Goal: Task Accomplishment & Management: Manage account settings

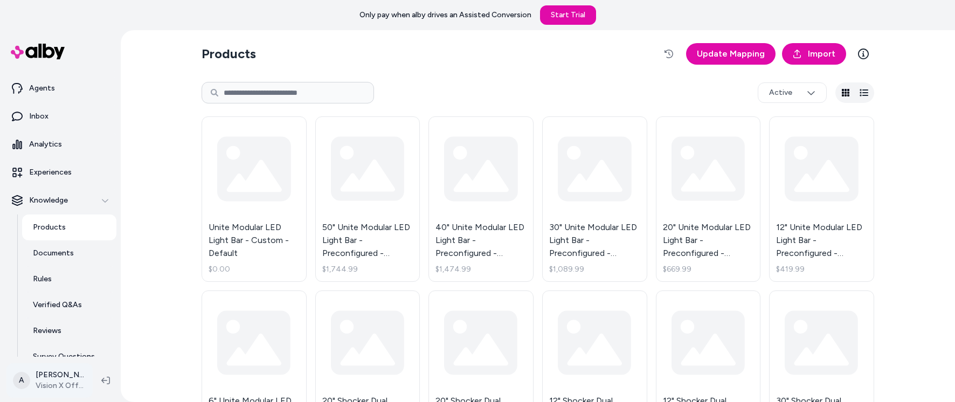
scroll to position [65, 0]
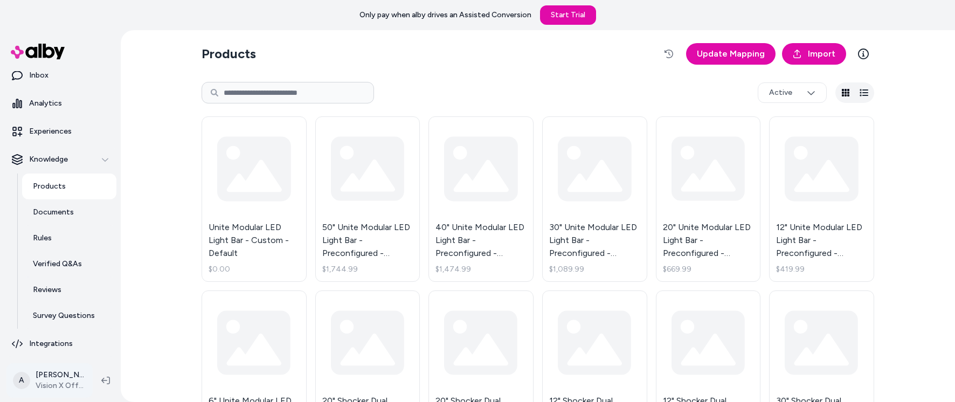
click at [74, 383] on html "Only pay when alby drives an Assisted Conversion Start Trial Home Agents Inbox …" at bounding box center [477, 201] width 955 height 402
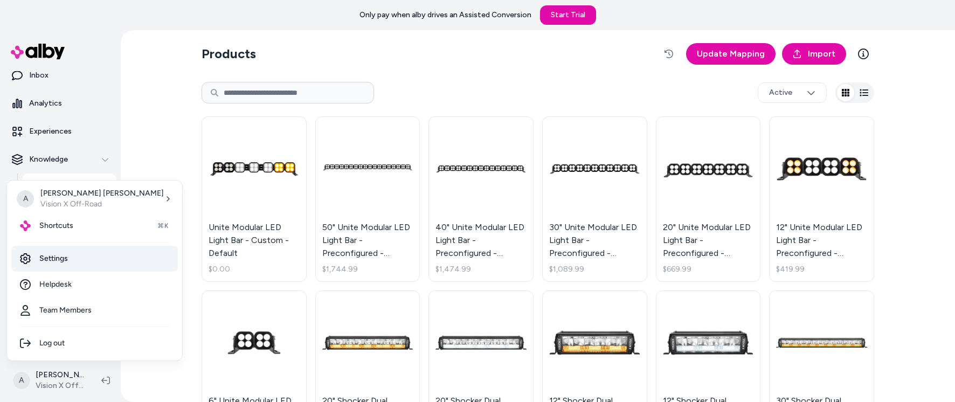
click at [60, 267] on link "Settings" at bounding box center [94, 259] width 166 height 26
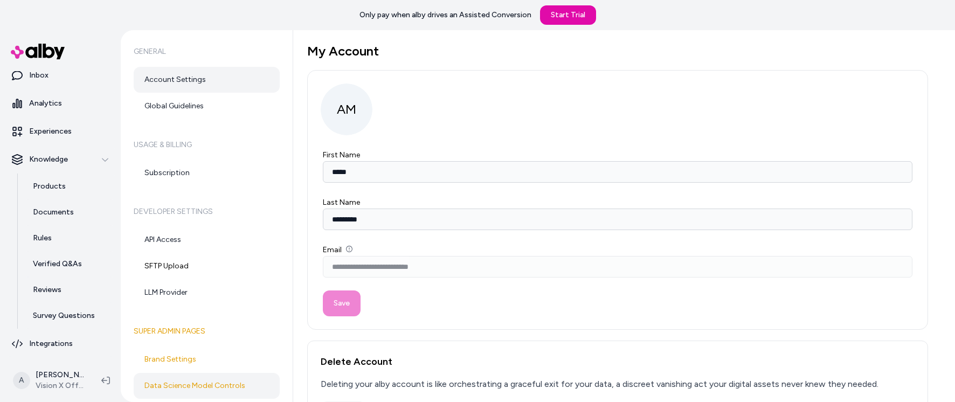
click at [197, 390] on link "Data Science Model Controls" at bounding box center [207, 386] width 146 height 26
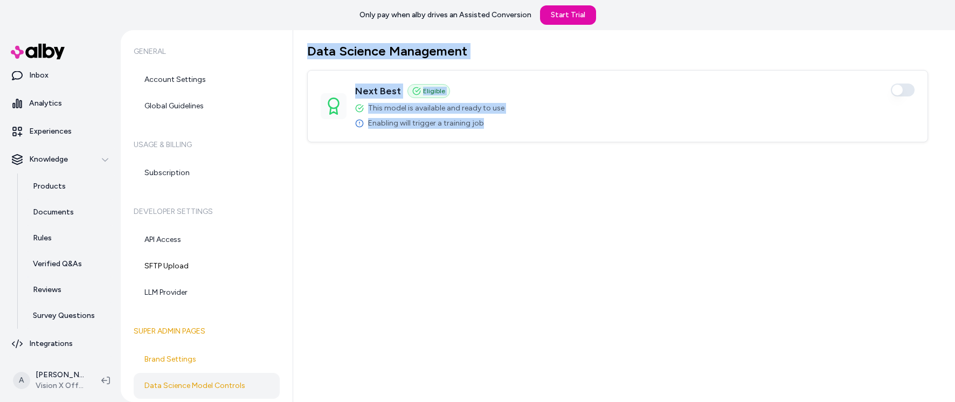
drag, startPoint x: 306, startPoint y: 51, endPoint x: 722, endPoint y: 209, distance: 444.7
click at [722, 209] on div "Data Science Management Next Best Eligible Enabled This model is available and …" at bounding box center [624, 216] width 662 height 372
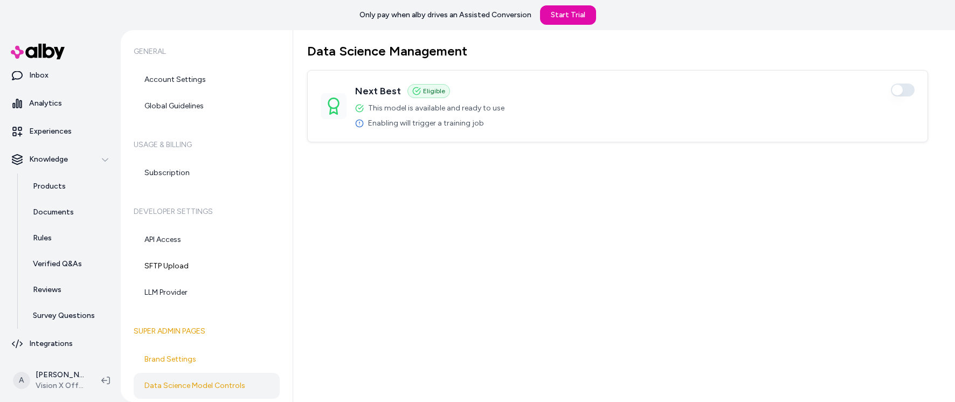
click at [722, 208] on div "Data Science Management Next Best Eligible Enabled This model is available and …" at bounding box center [624, 216] width 662 height 372
drag, startPoint x: 357, startPoint y: 90, endPoint x: 558, endPoint y: 98, distance: 201.7
click at [558, 98] on div "Next Best Eligible Enabled This model is available and ready to use Enabling wi…" at bounding box center [618, 106] width 594 height 45
click at [461, 220] on div "Data Science Management Next Best Eligible Enabled This model is available and …" at bounding box center [624, 216] width 662 height 372
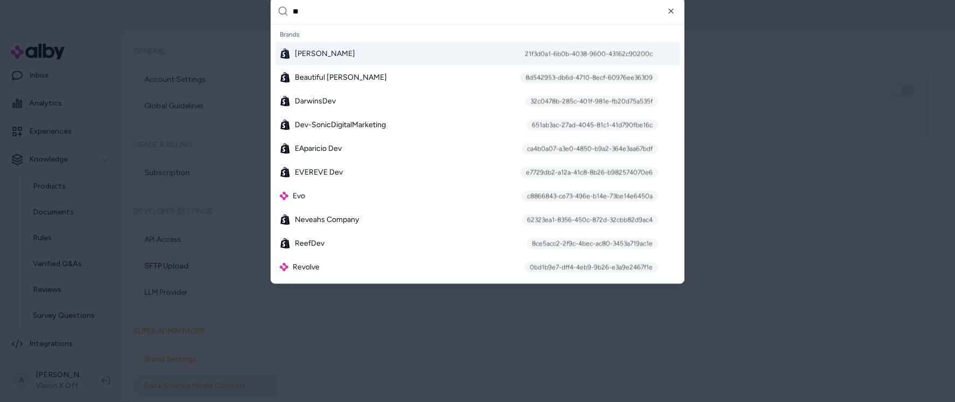
type input "***"
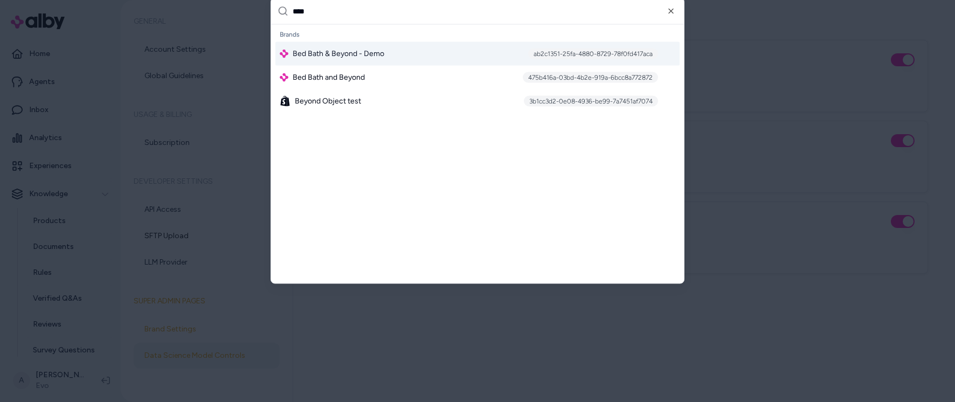
type input "*****"
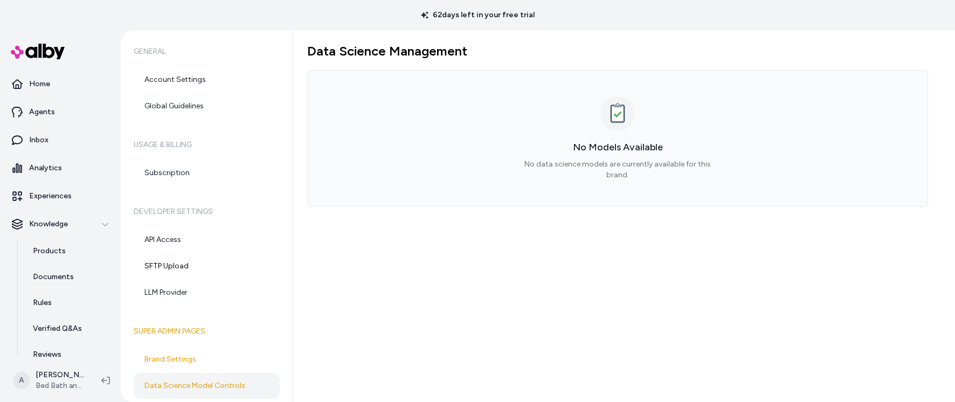
click at [235, 381] on link "Data Science Model Controls" at bounding box center [207, 386] width 146 height 26
click at [204, 382] on link "Data Science Model Controls" at bounding box center [207, 386] width 146 height 26
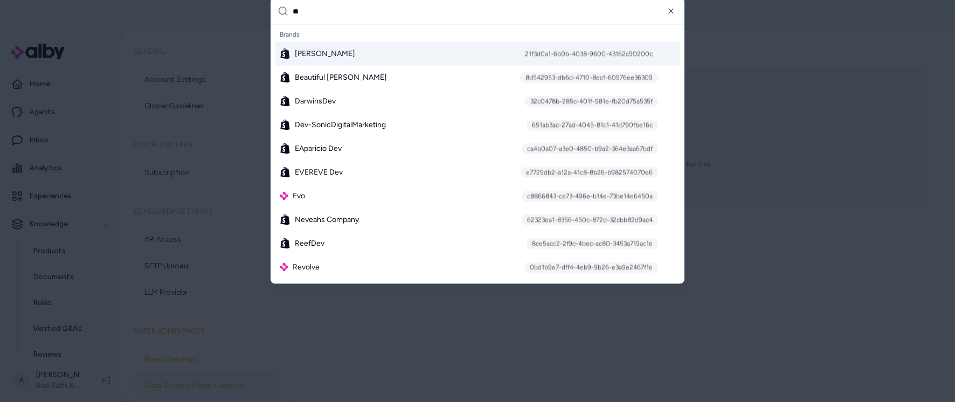
type input "***"
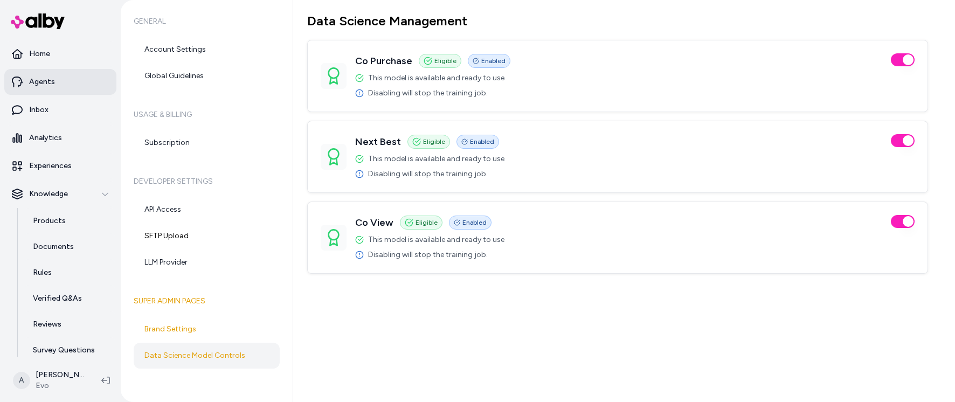
click at [48, 93] on link "Agents" at bounding box center [60, 82] width 112 height 26
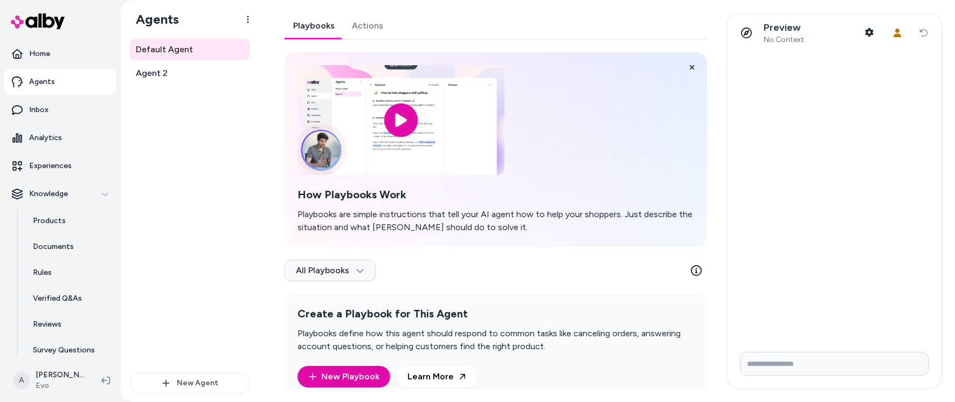
click at [366, 26] on link "Actions" at bounding box center [367, 26] width 48 height 26
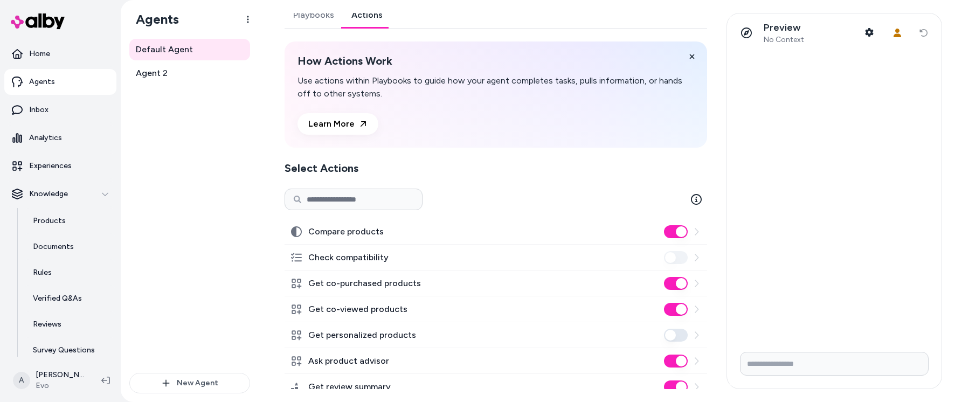
scroll to position [34, 0]
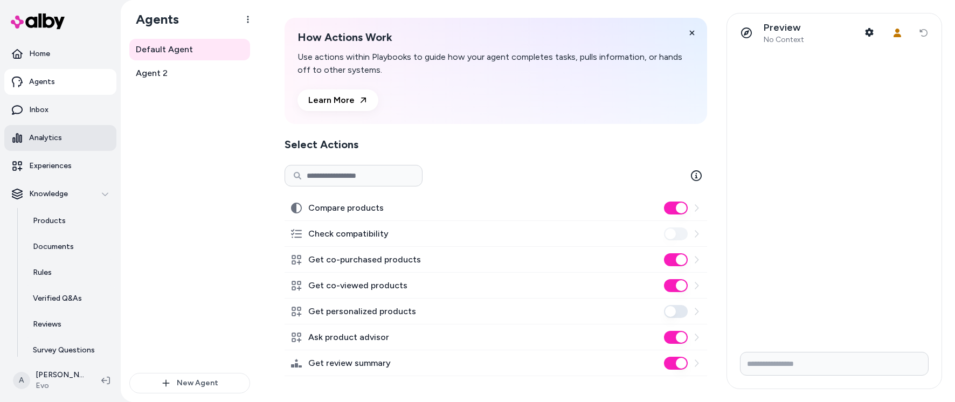
click at [45, 142] on p "Analytics" at bounding box center [45, 138] width 33 height 11
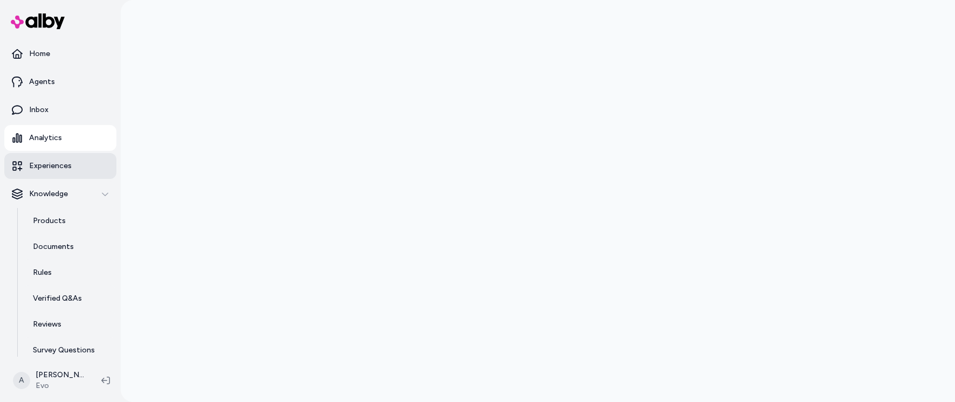
click at [48, 166] on p "Experiences" at bounding box center [50, 166] width 43 height 11
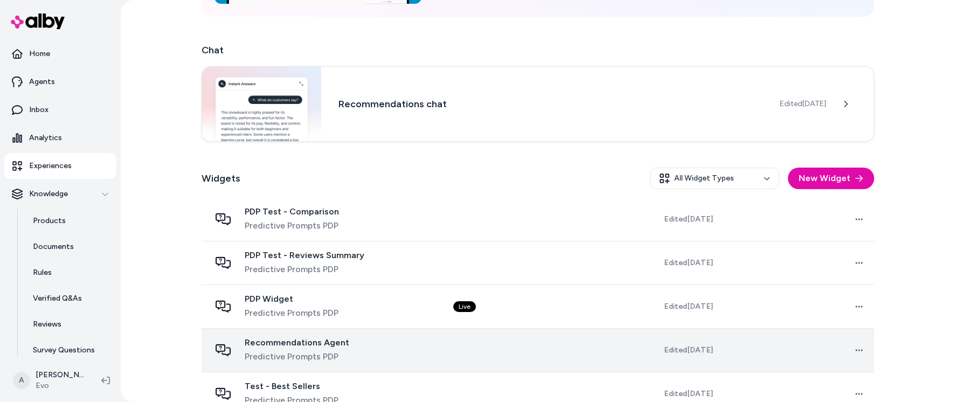
scroll to position [177, 0]
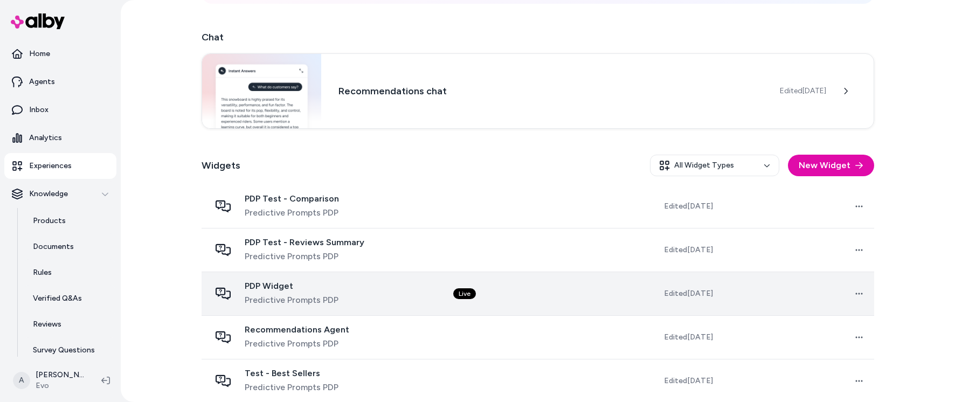
click at [535, 297] on td "Live" at bounding box center [521, 294] width 152 height 44
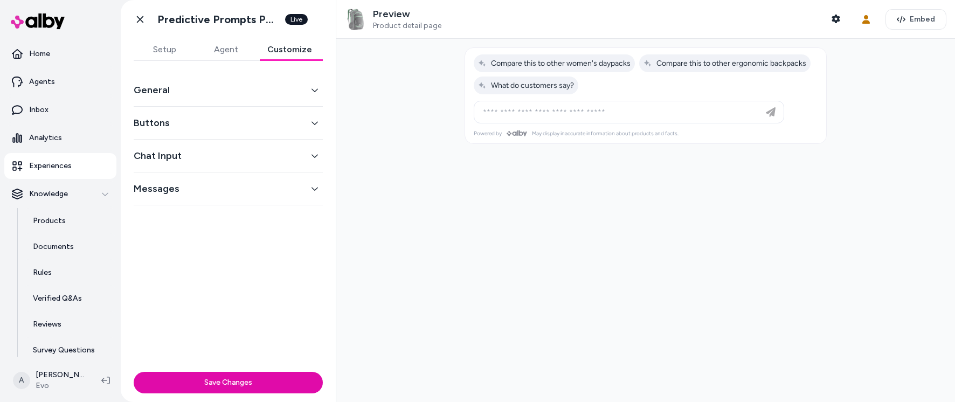
click at [302, 45] on button "Customize" at bounding box center [289, 50] width 66 height 22
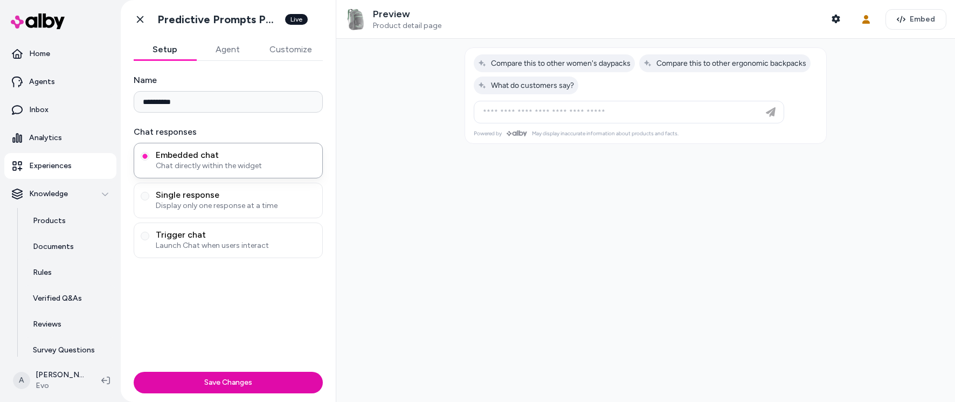
click at [195, 46] on button "Setup" at bounding box center [165, 50] width 63 height 22
click at [223, 48] on button "Agent" at bounding box center [227, 50] width 63 height 22
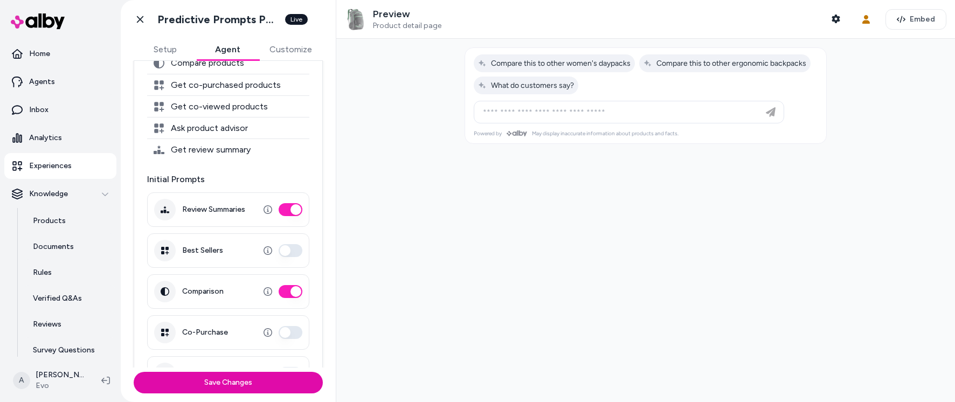
scroll to position [279, 0]
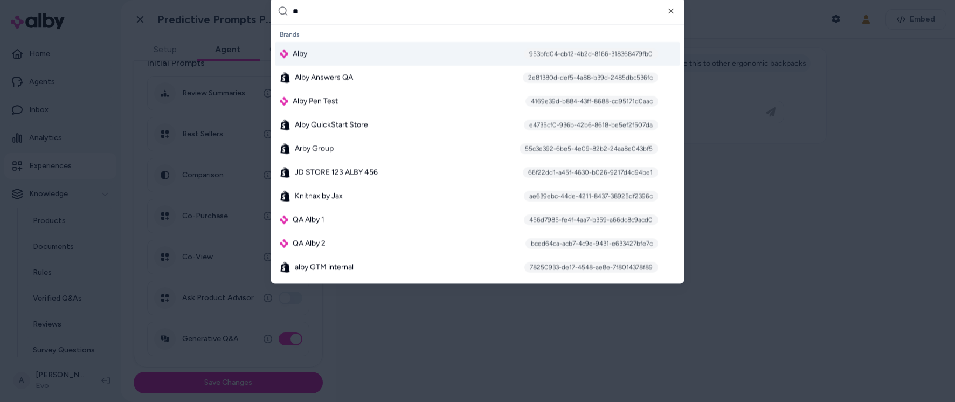
type input "*"
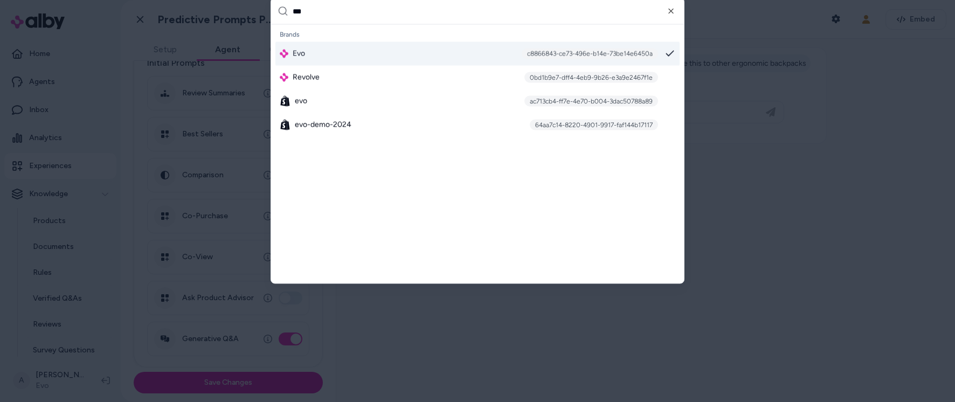
scroll to position [0, 0]
type input "*"
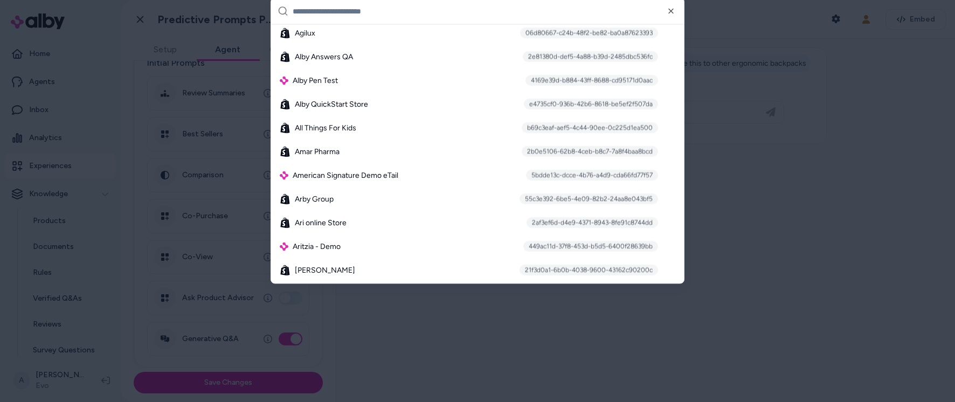
type input "*"
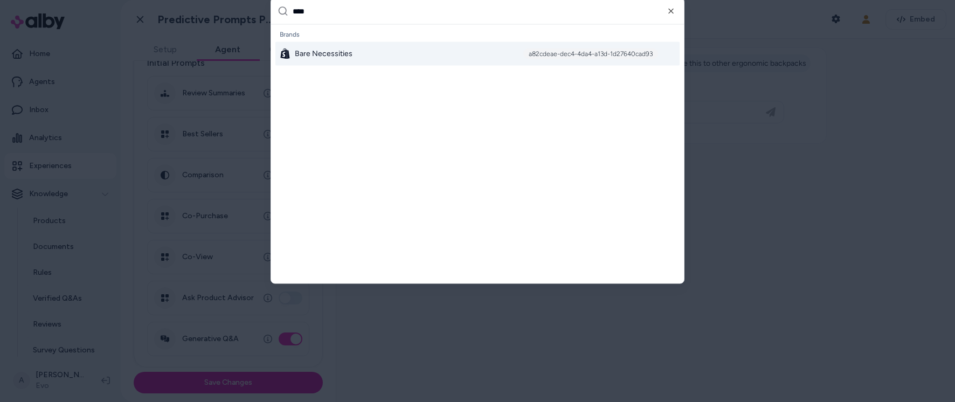
type input "****"
click at [371, 56] on div "Bare Necessities a82cdeae-dec4-4da4-a13d-1d27640cad93" at bounding box center [477, 54] width 404 height 24
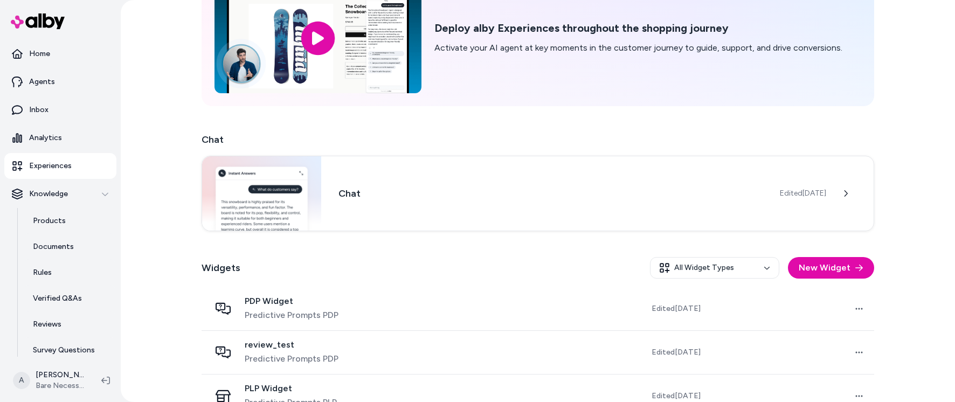
scroll to position [186, 0]
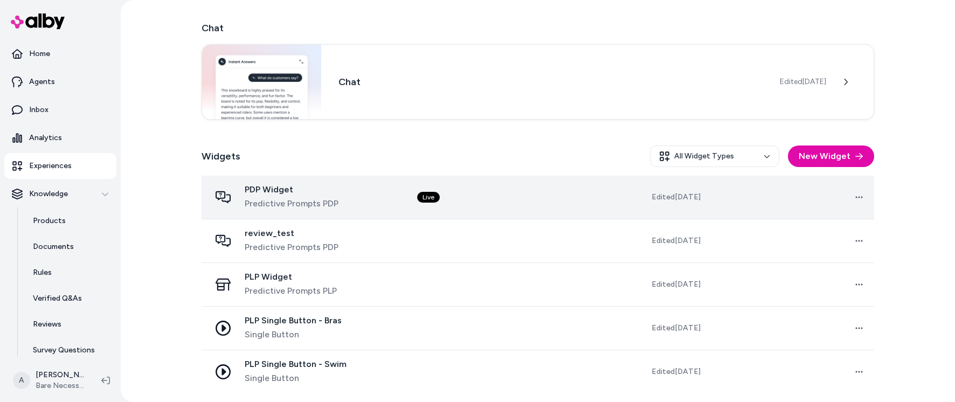
click at [525, 196] on td "Live" at bounding box center [490, 198] width 165 height 44
click at [482, 183] on td at bounding box center [490, 198] width 165 height 44
click at [475, 195] on td "Live" at bounding box center [490, 198] width 165 height 44
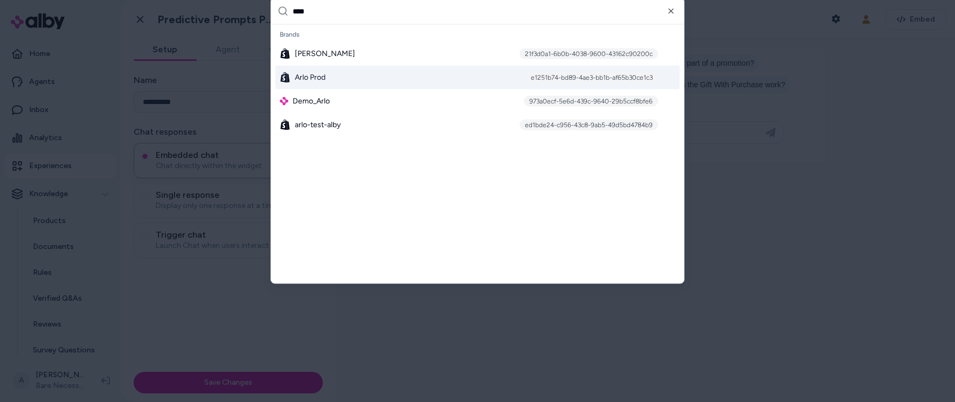
type input "****"
click at [366, 78] on div "Arlo Prod e1251b74-bd89-4ae3-bb1b-af65b30ce1c3" at bounding box center [477, 78] width 404 height 24
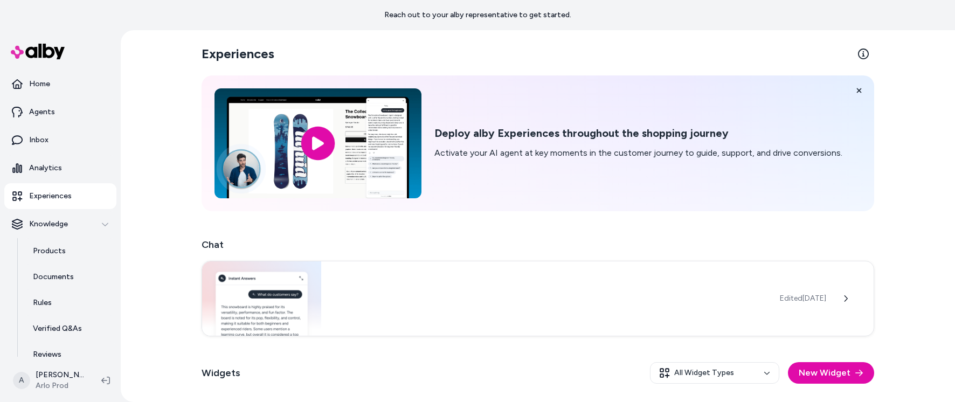
click at [59, 199] on p "Experiences" at bounding box center [50, 196] width 43 height 11
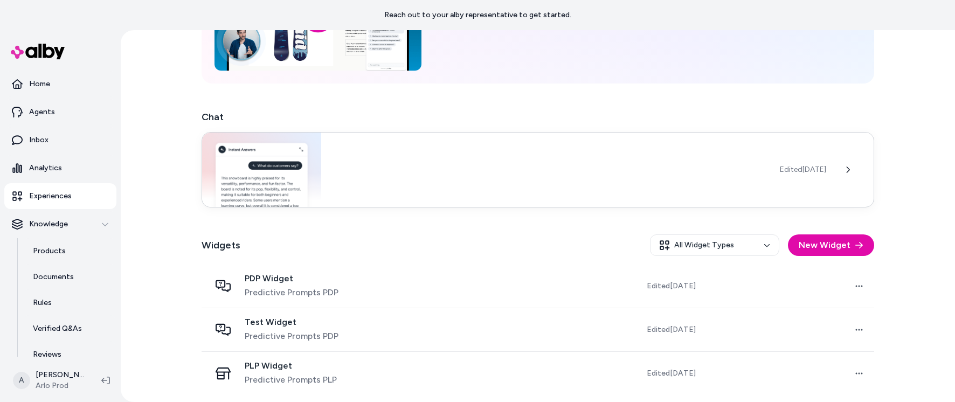
scroll to position [129, 0]
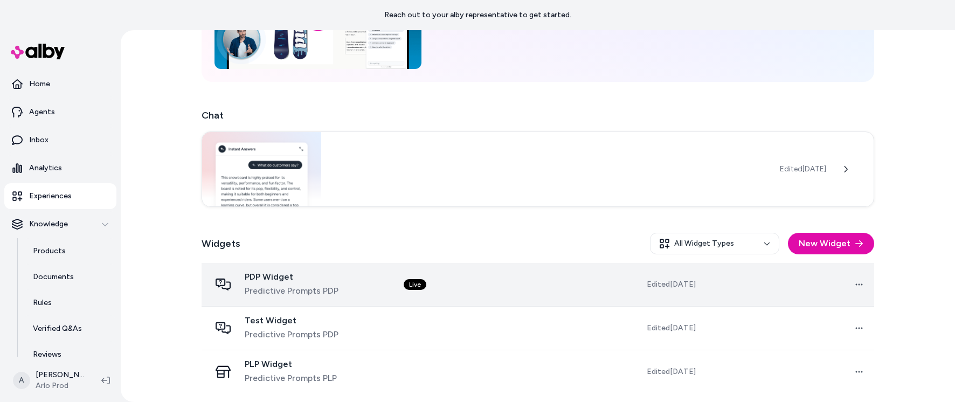
click at [497, 293] on td "Live" at bounding box center [480, 285] width 170 height 44
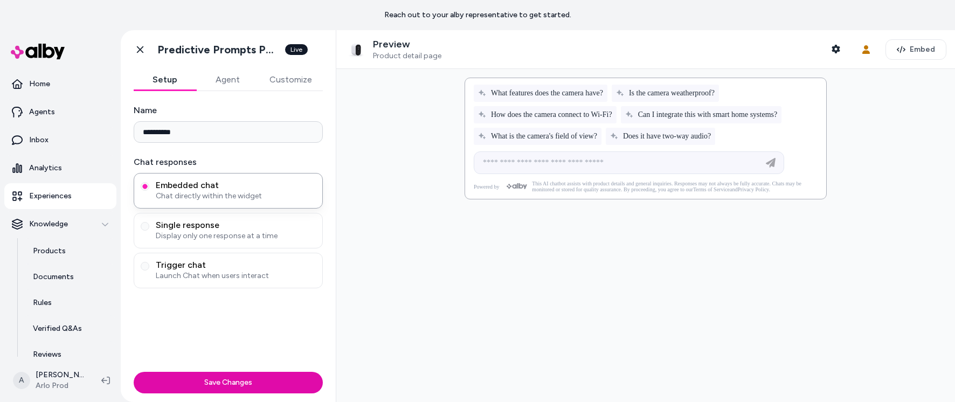
click at [232, 76] on button "Agent" at bounding box center [227, 80] width 63 height 22
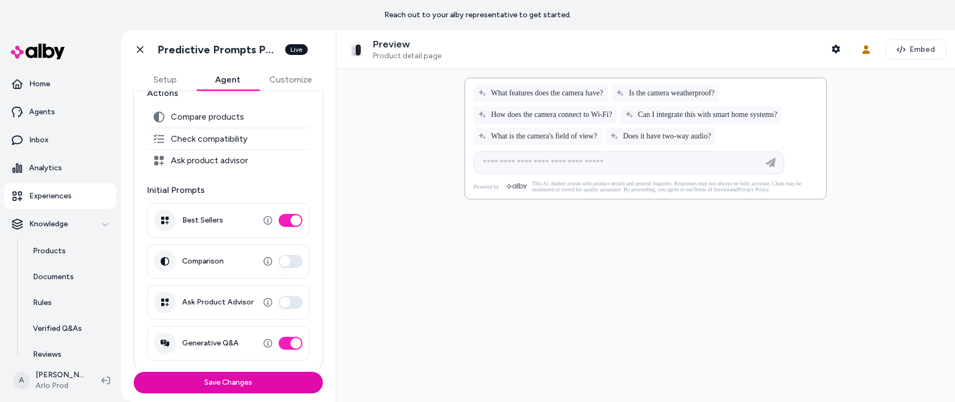
scroll to position [180, 0]
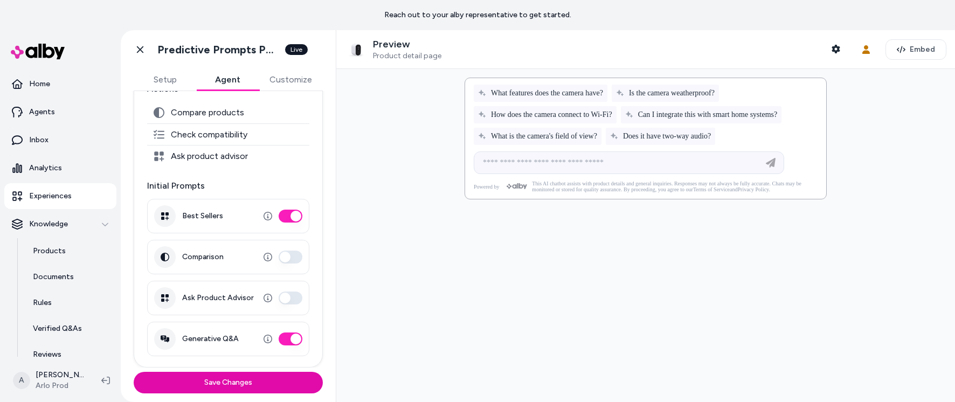
click at [290, 302] on button "Ask Product Advisor" at bounding box center [291, 298] width 24 height 13
click at [288, 299] on button "Ask Product Advisor" at bounding box center [291, 298] width 24 height 13
click at [289, 296] on button "Ask Product Advisor" at bounding box center [291, 298] width 24 height 13
click at [291, 297] on button "Ask Product Advisor" at bounding box center [291, 298] width 24 height 13
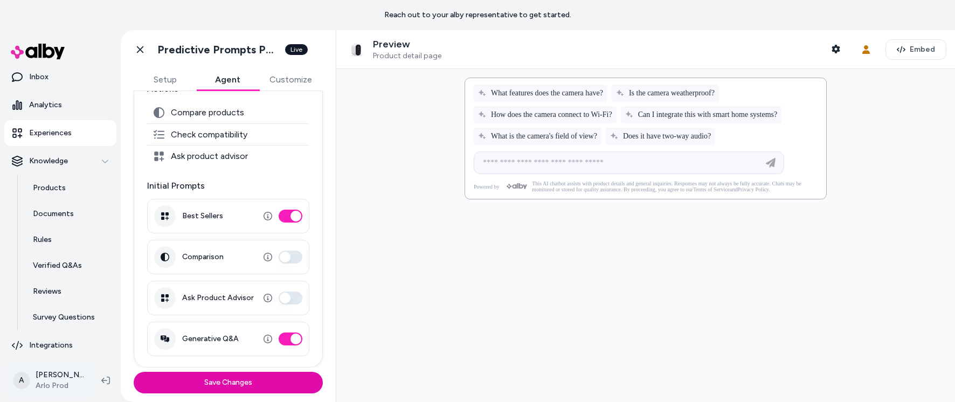
scroll to position [65, 0]
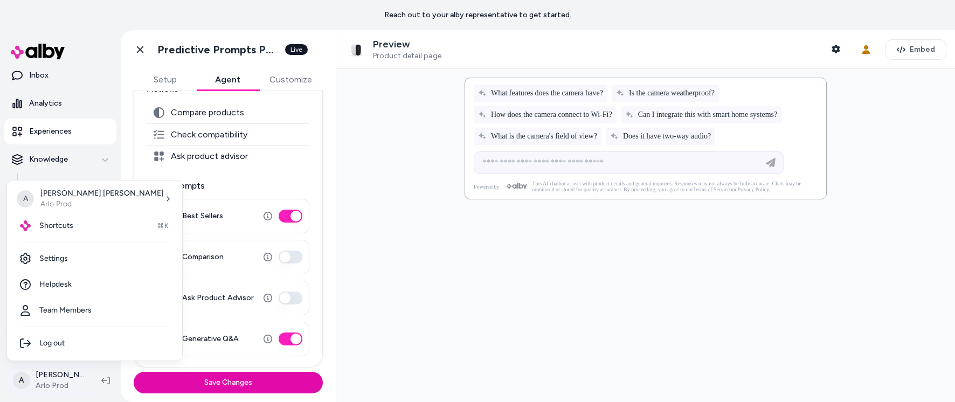
click at [50, 378] on html "**********" at bounding box center [477, 201] width 955 height 402
click at [63, 260] on link "Settings" at bounding box center [94, 259] width 166 height 26
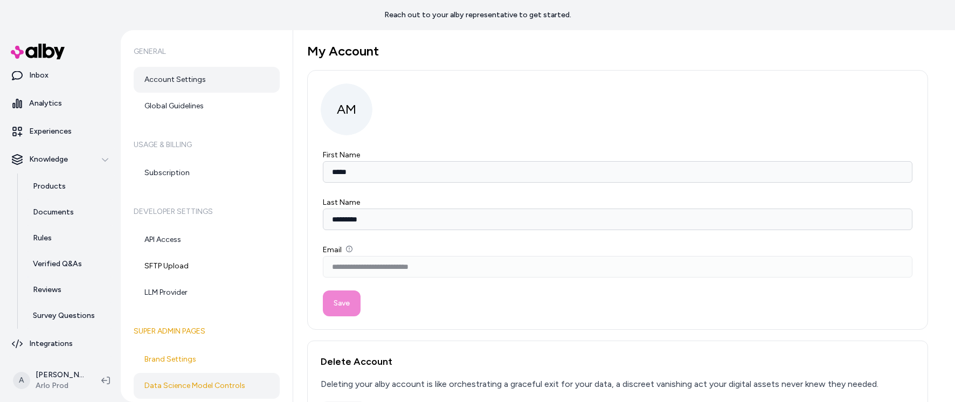
click at [196, 383] on link "Data Science Model Controls" at bounding box center [207, 386] width 146 height 26
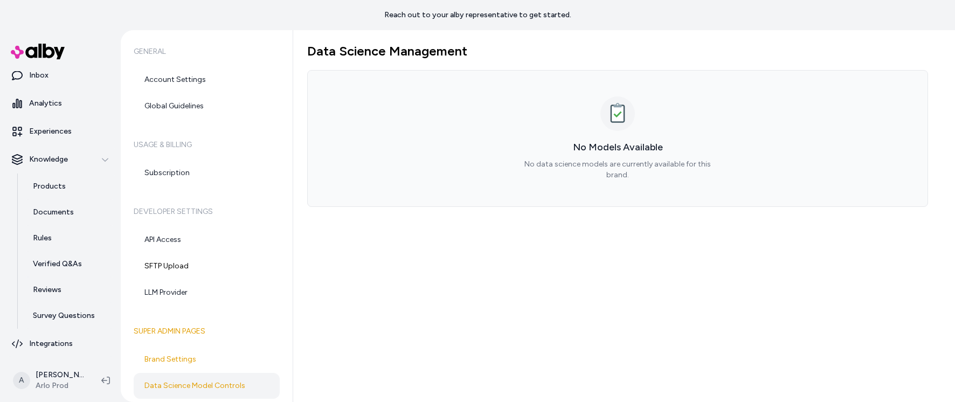
click at [519, 200] on div "Data Science Management No Models Available No data science models are currentl…" at bounding box center [624, 216] width 662 height 372
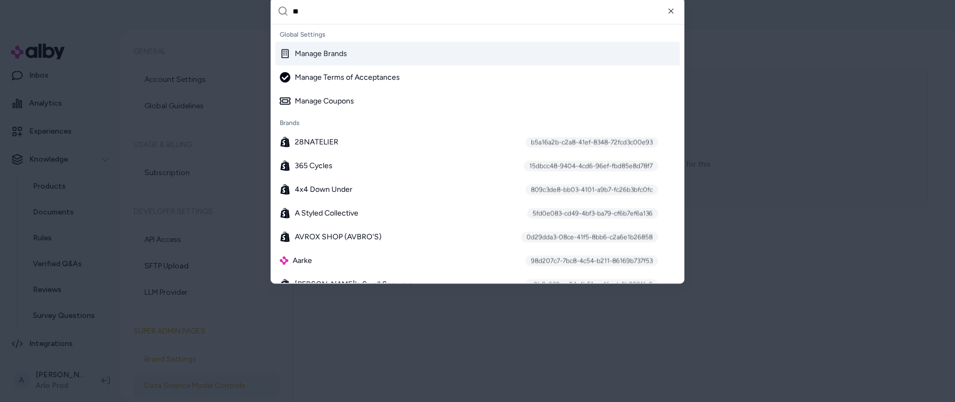
type input "***"
